Goal: Transaction & Acquisition: Purchase product/service

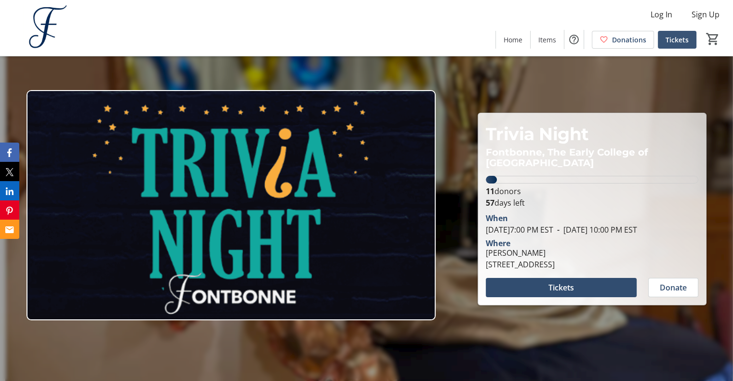
click at [676, 42] on span "Tickets" at bounding box center [676, 40] width 23 height 10
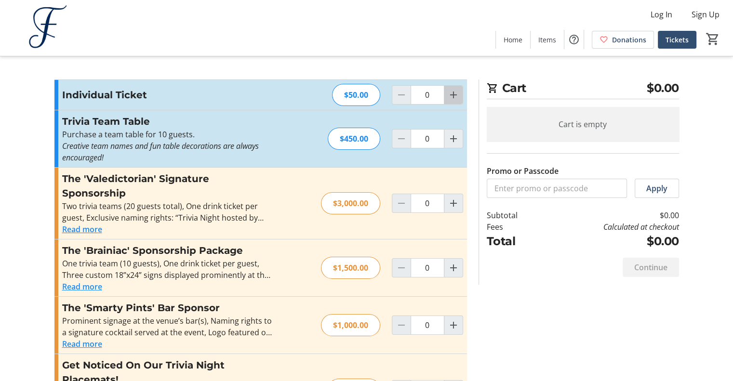
click at [456, 96] on mat-icon "Increment by one" at bounding box center [454, 95] width 12 height 12
type input "1"
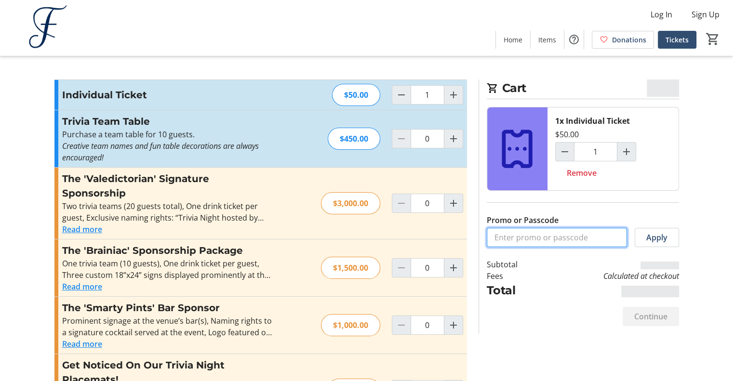
click at [572, 239] on input "Promo or Passcode" at bounding box center [557, 237] width 140 height 19
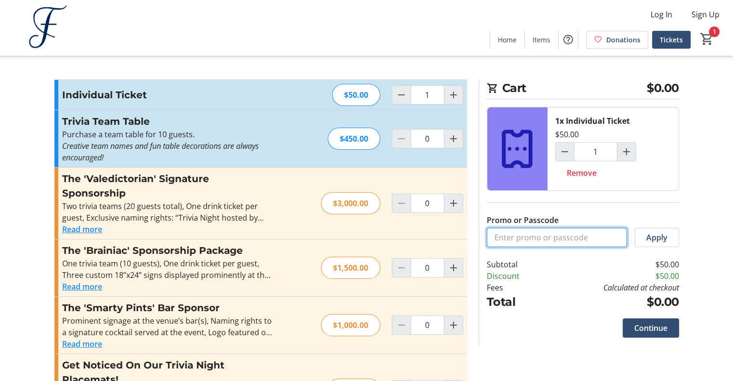
paste input "ALCTRIVIA25"
type input "ALCTRIVIA25"
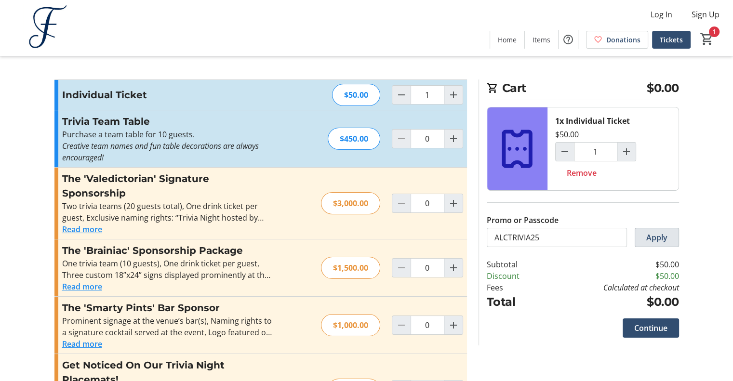
click at [667, 237] on span at bounding box center [656, 237] width 43 height 23
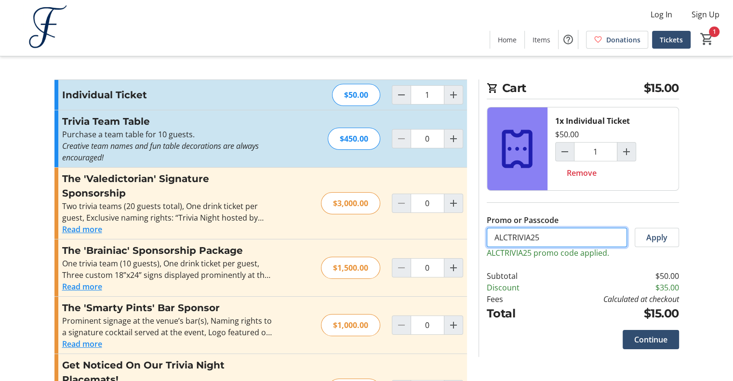
drag, startPoint x: 586, startPoint y: 236, endPoint x: 491, endPoint y: 219, distance: 95.9
click at [491, 219] on tr-form-field "Promo or Passcode ALCTRIVIA25" at bounding box center [557, 230] width 140 height 33
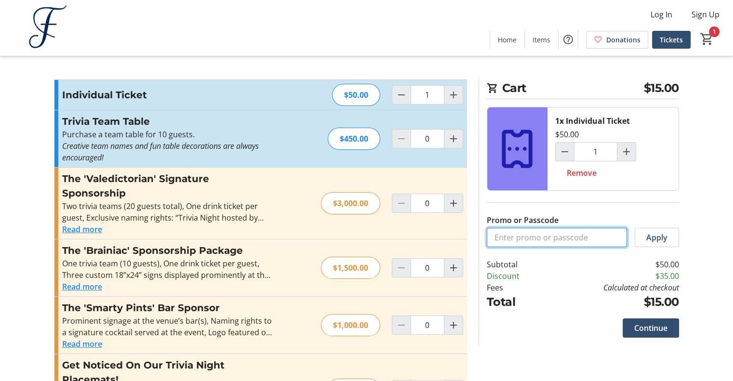
click at [568, 237] on input "Promo or Passcode" at bounding box center [557, 237] width 140 height 19
drag, startPoint x: 568, startPoint y: 237, endPoint x: 557, endPoint y: 177, distance: 61.2
click at [557, 177] on span at bounding box center [581, 172] width 53 height 23
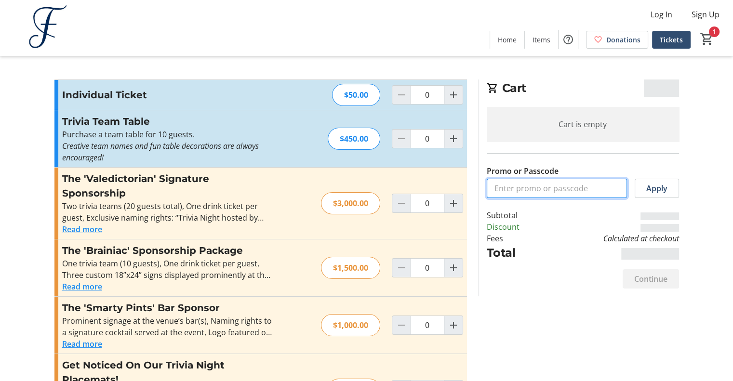
click at [551, 190] on input "Promo or Passcode" at bounding box center [557, 188] width 140 height 19
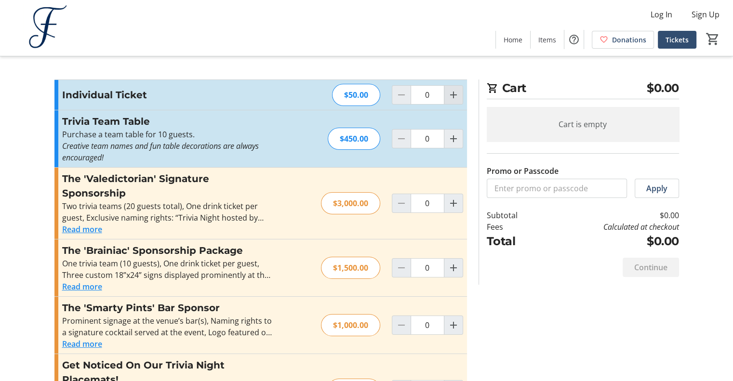
click at [448, 92] on mat-icon "Increment by one" at bounding box center [454, 95] width 12 height 12
type input "1"
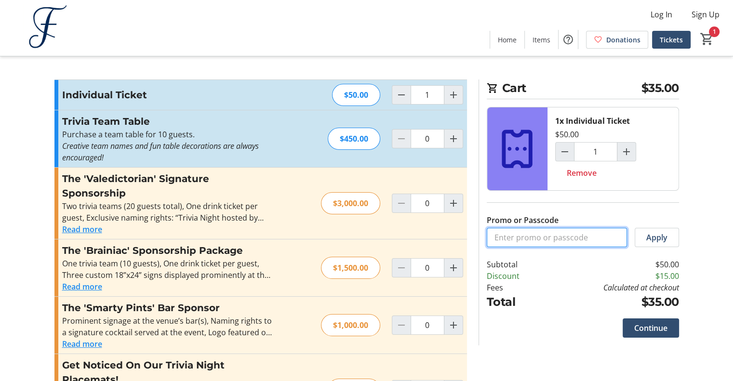
click at [549, 241] on input "Promo or Passcode" at bounding box center [557, 237] width 140 height 19
paste input "ALCTRIVIA25"
type input "ALCTRIVIA25"
click at [656, 240] on span "Apply" at bounding box center [656, 238] width 21 height 12
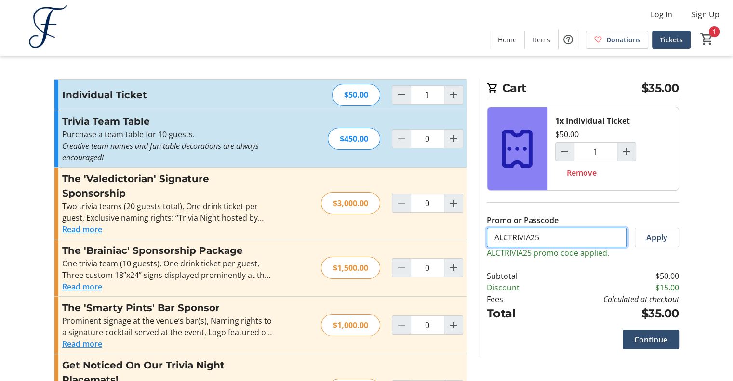
click at [555, 237] on input "ALCTRIVIA25" at bounding box center [557, 237] width 140 height 19
drag, startPoint x: 554, startPoint y: 236, endPoint x: 492, endPoint y: 230, distance: 62.4
click at [492, 230] on input "ALCTRIVIA25" at bounding box center [557, 237] width 140 height 19
